Goal: Navigation & Orientation: Find specific page/section

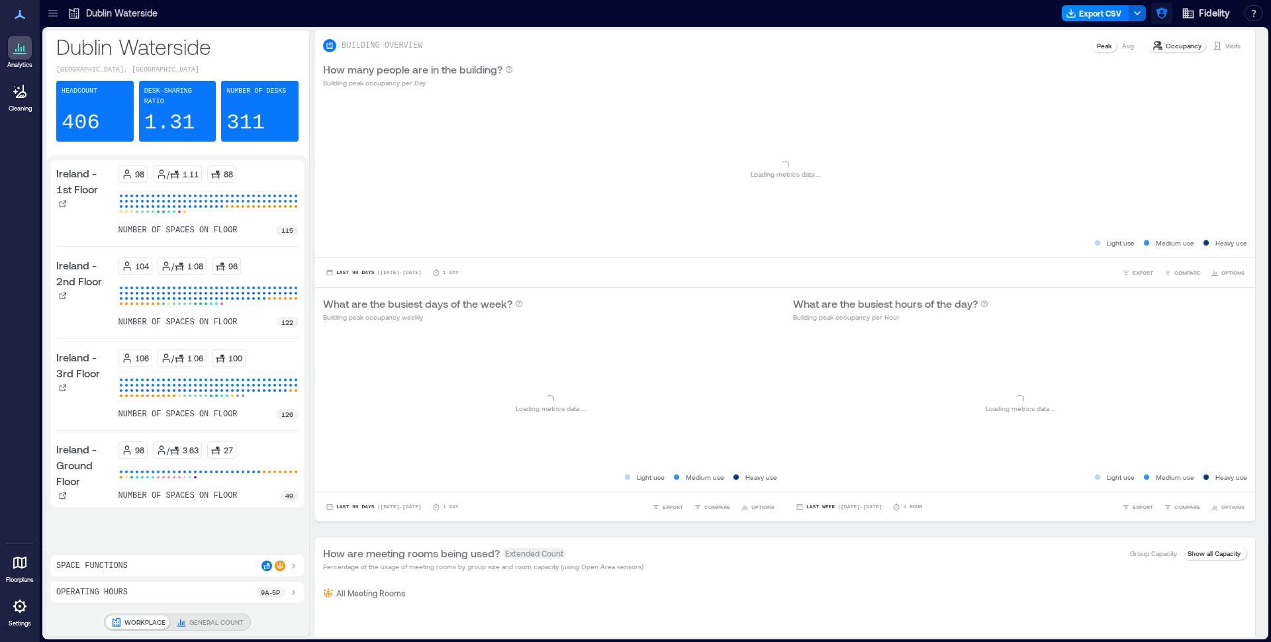
click at [1160, 14] on icon "button" at bounding box center [1161, 13] width 11 height 11
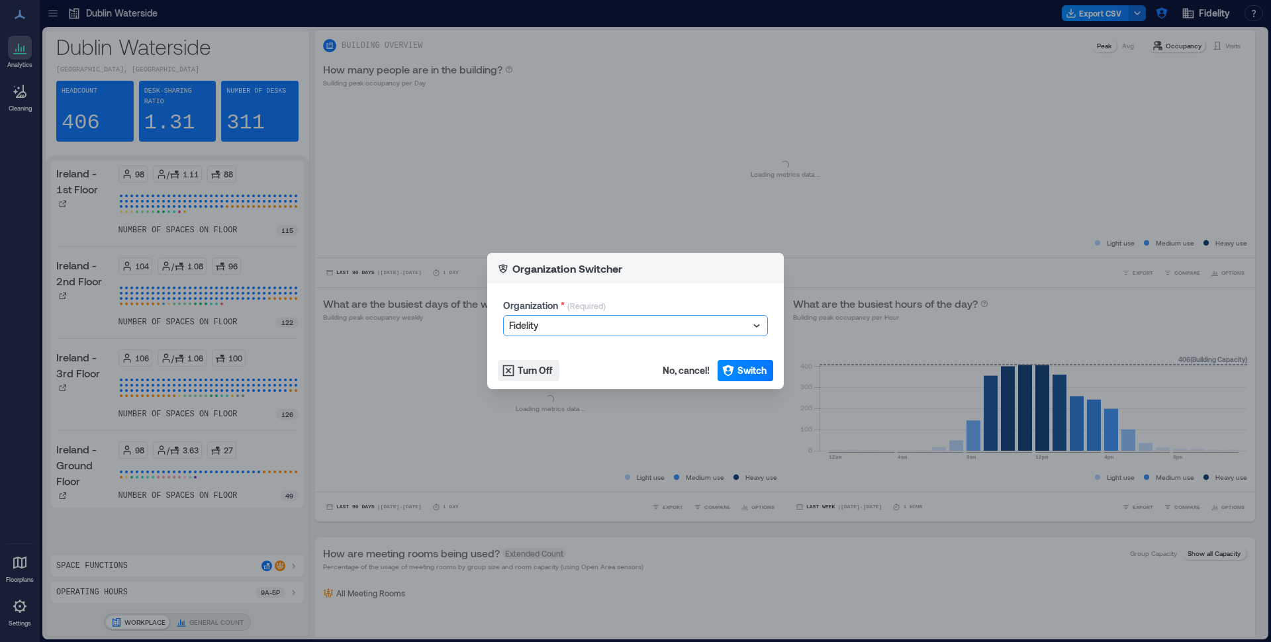
click at [615, 318] on div at bounding box center [629, 326] width 240 height 16
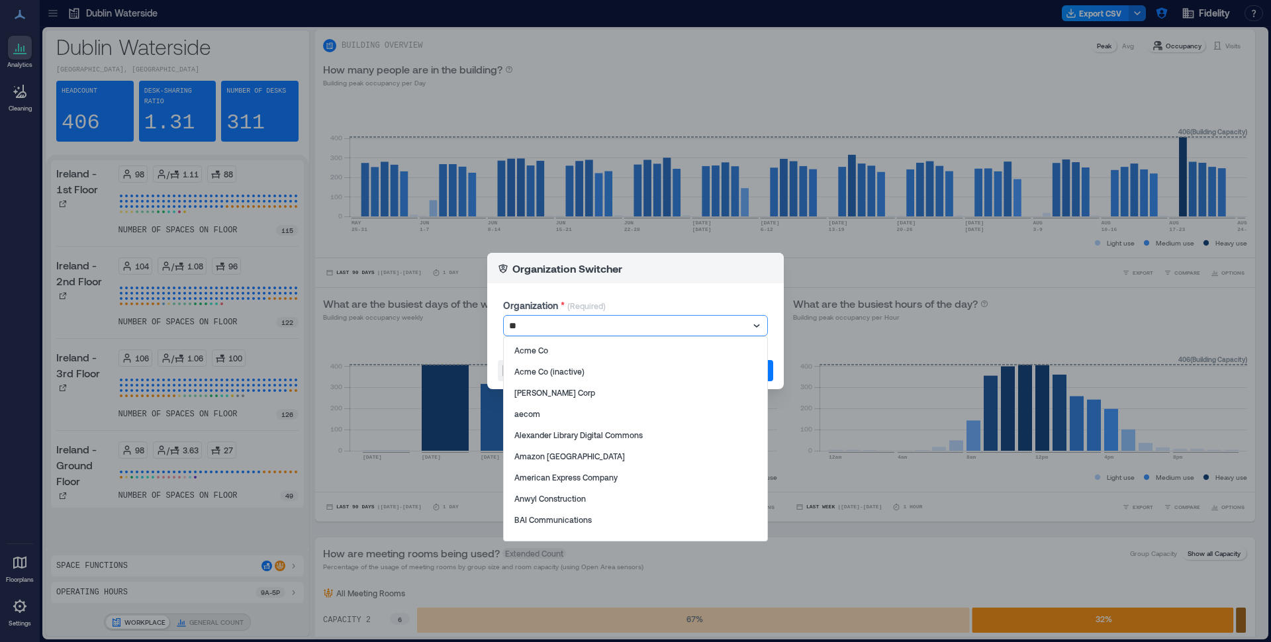
type input "*"
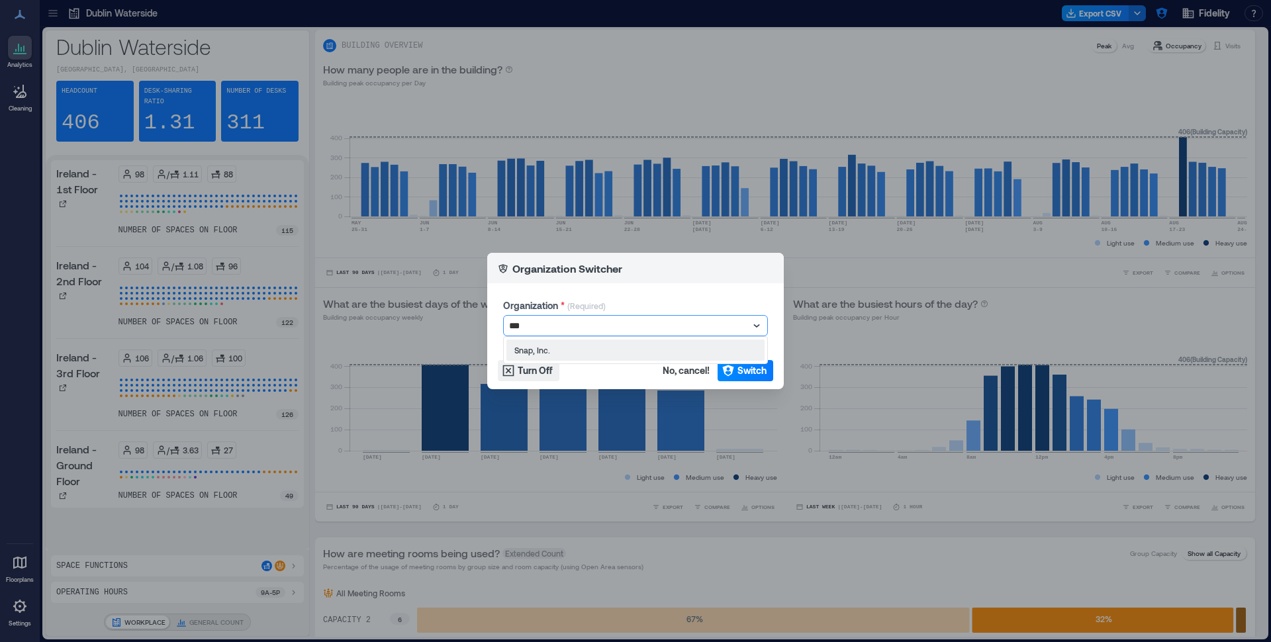
type input "****"
click at [732, 365] on icon "button" at bounding box center [727, 370] width 13 height 13
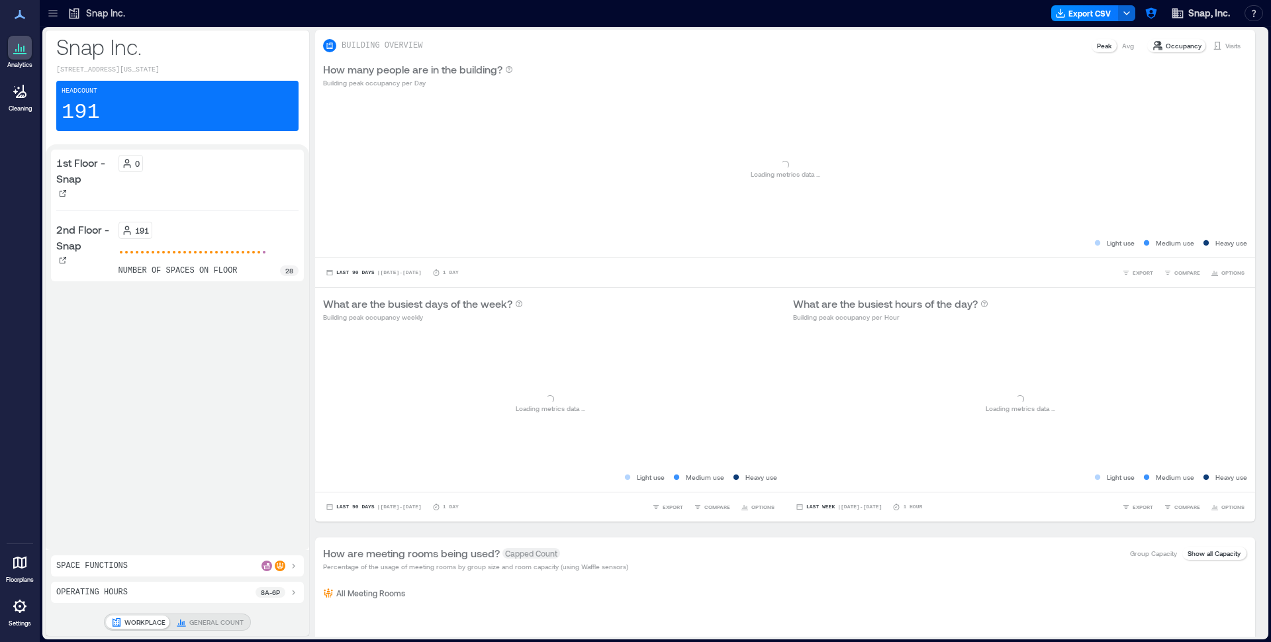
click at [52, 14] on icon at bounding box center [52, 13] width 13 height 13
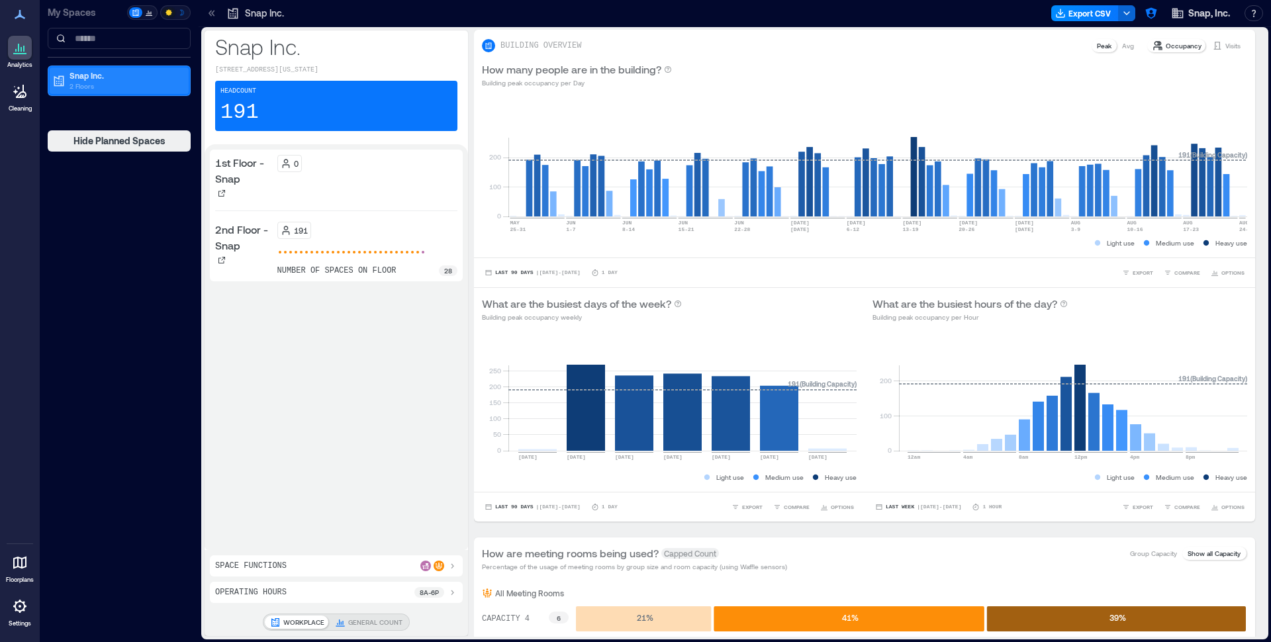
click at [68, 74] on div "Snap Inc. 2 Floors" at bounding box center [116, 80] width 128 height 21
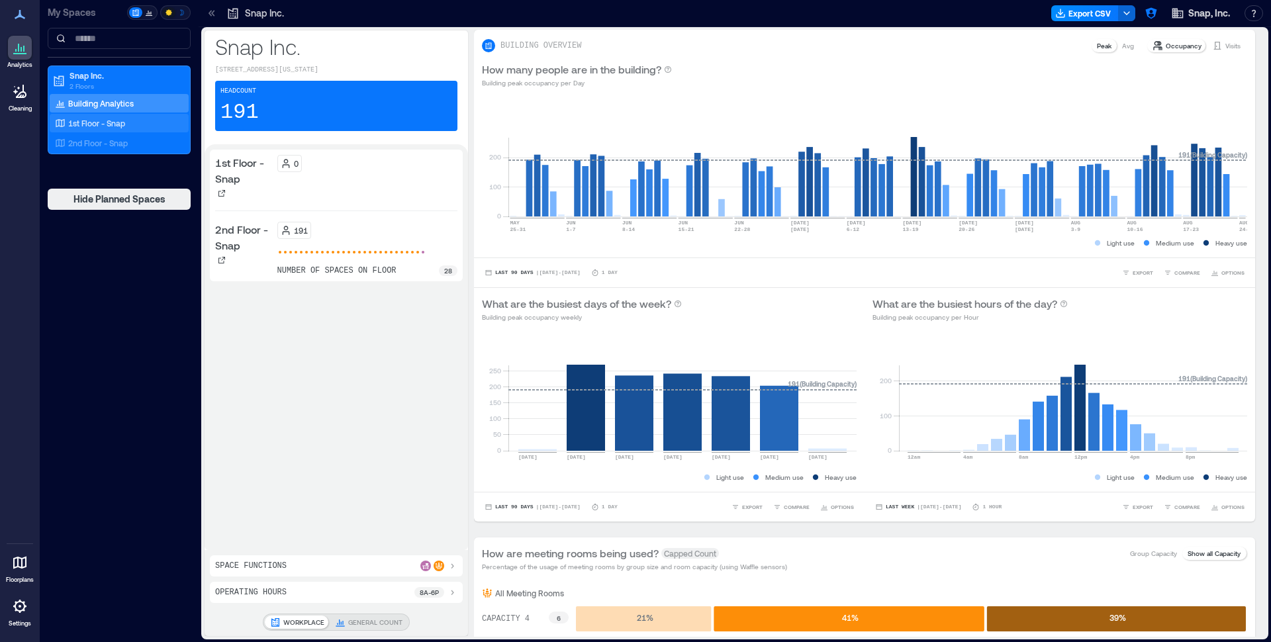
click at [91, 124] on p "1st Floor - Snap" at bounding box center [96, 123] width 57 height 11
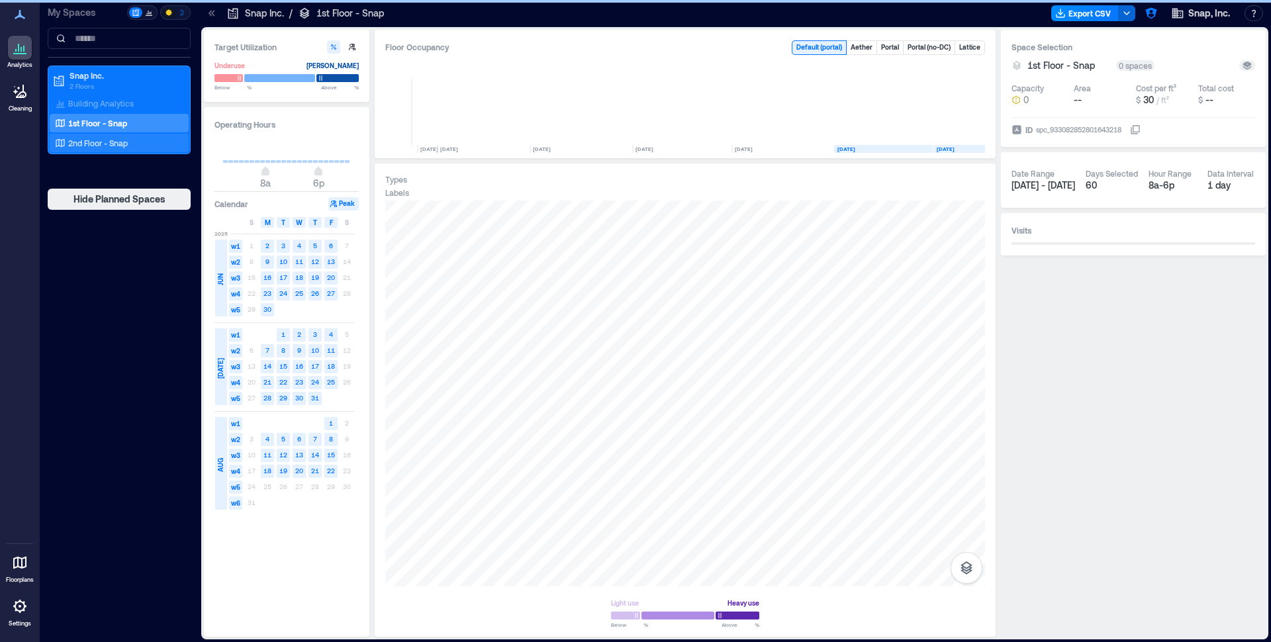
scroll to position [0, 134]
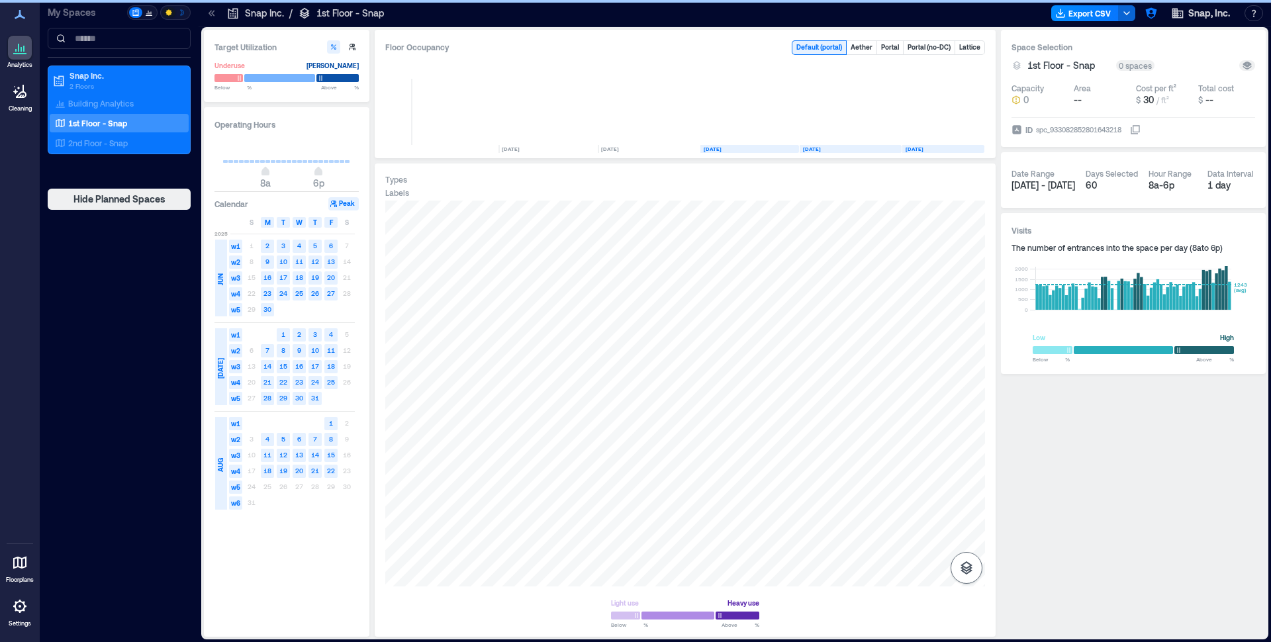
click at [963, 569] on icon "button" at bounding box center [966, 567] width 12 height 13
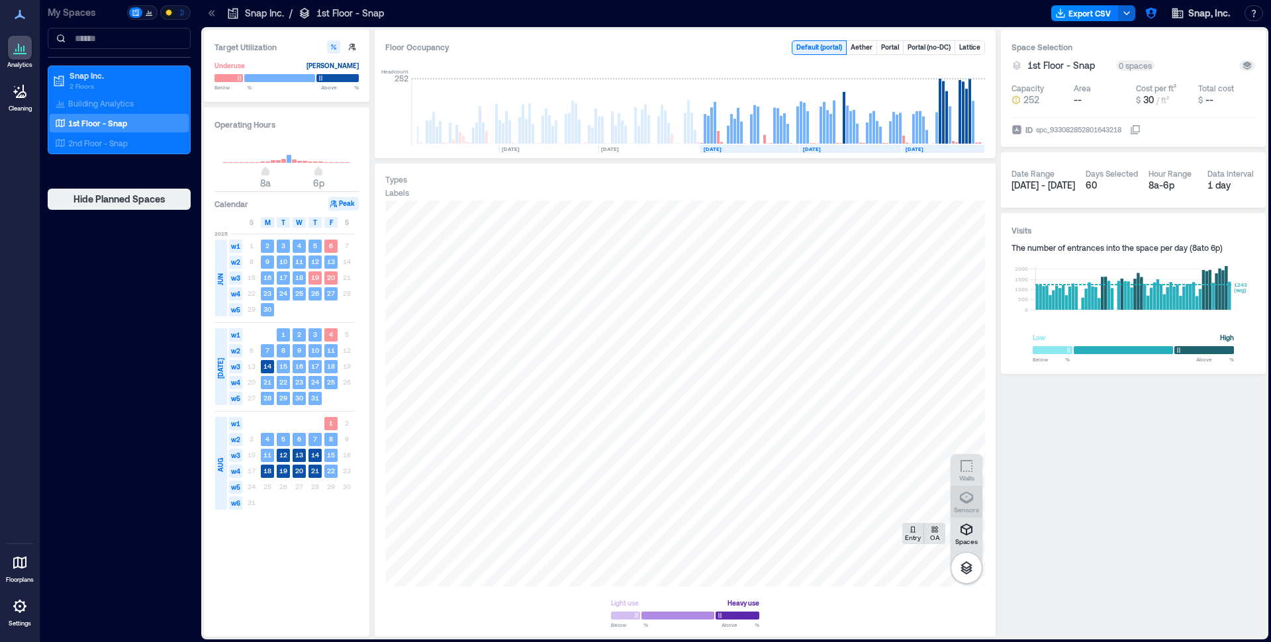
click at [968, 504] on icon "button" at bounding box center [966, 498] width 16 height 16
click at [117, 144] on p "2nd Floor - Snap" at bounding box center [98, 143] width 60 height 11
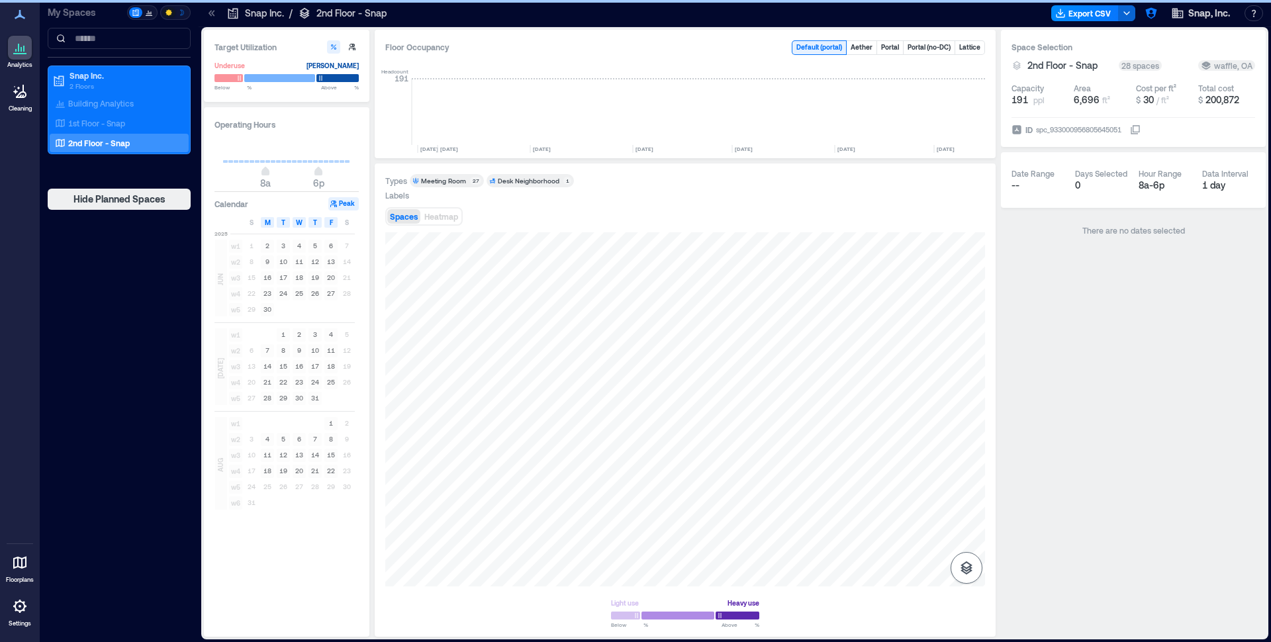
scroll to position [0, 134]
click at [970, 575] on icon "button" at bounding box center [966, 568] width 16 height 16
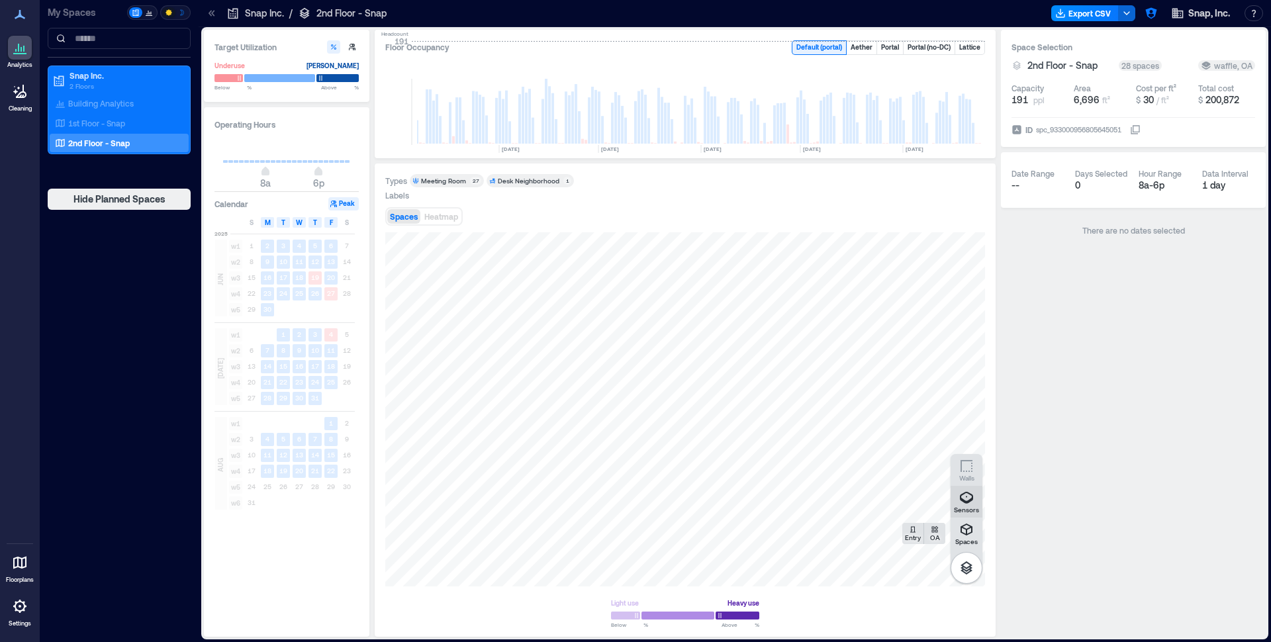
click at [968, 503] on icon "button" at bounding box center [966, 498] width 16 height 16
click at [960, 498] on icon "button" at bounding box center [966, 498] width 13 height 12
click at [975, 502] on div "Sensors" at bounding box center [966, 502] width 25 height 24
